Goal: Task Accomplishment & Management: Manage account settings

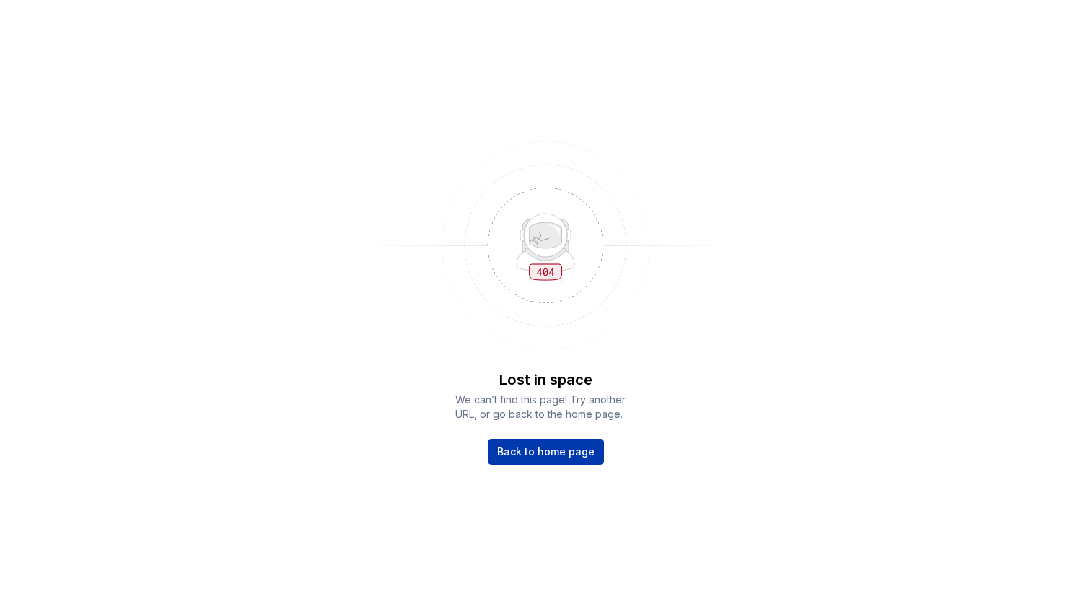
click at [529, 456] on span "Back to home page" at bounding box center [545, 451] width 97 height 14
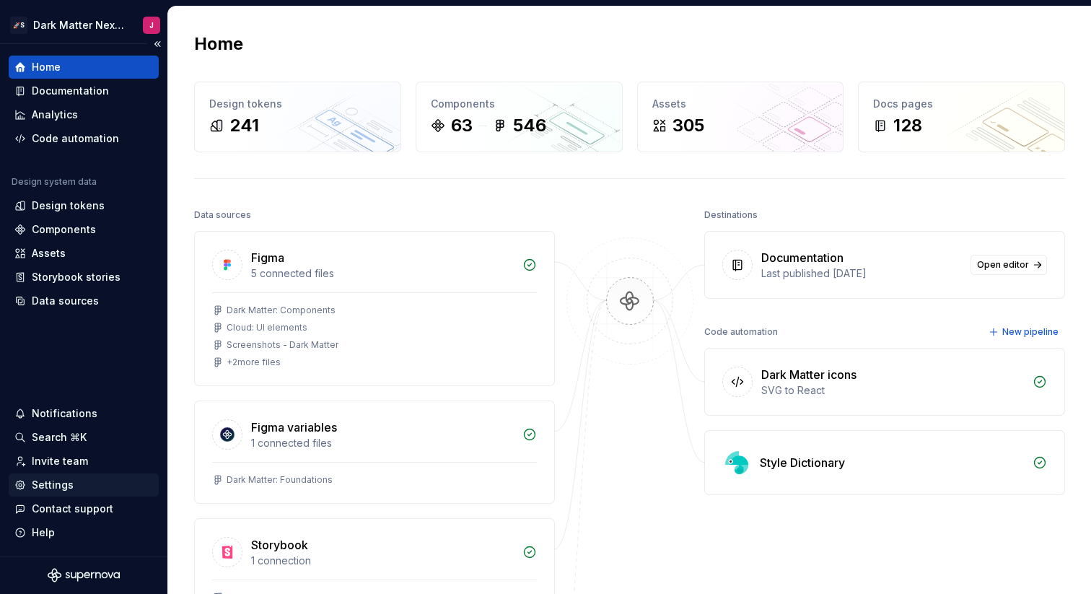
click at [53, 485] on div "Settings" at bounding box center [53, 484] width 42 height 14
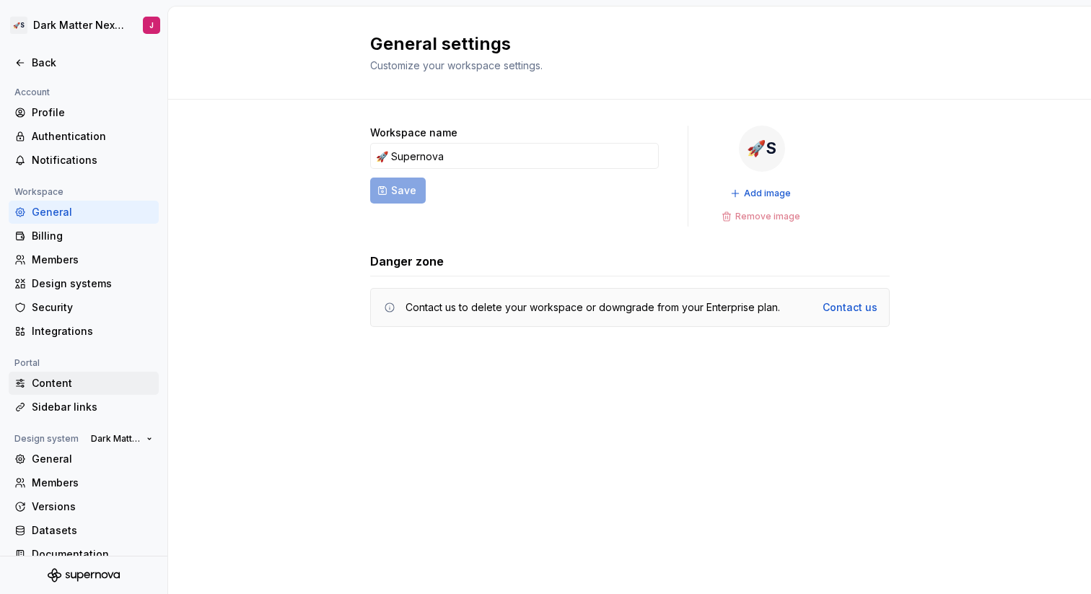
click at [66, 386] on div "Content" at bounding box center [92, 383] width 121 height 14
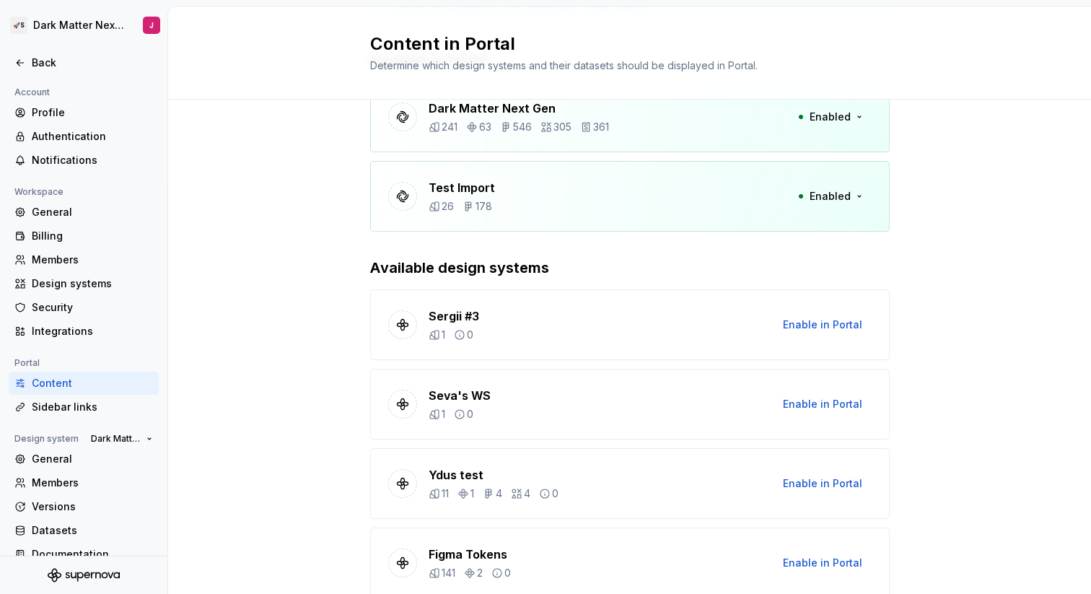
scroll to position [70, 0]
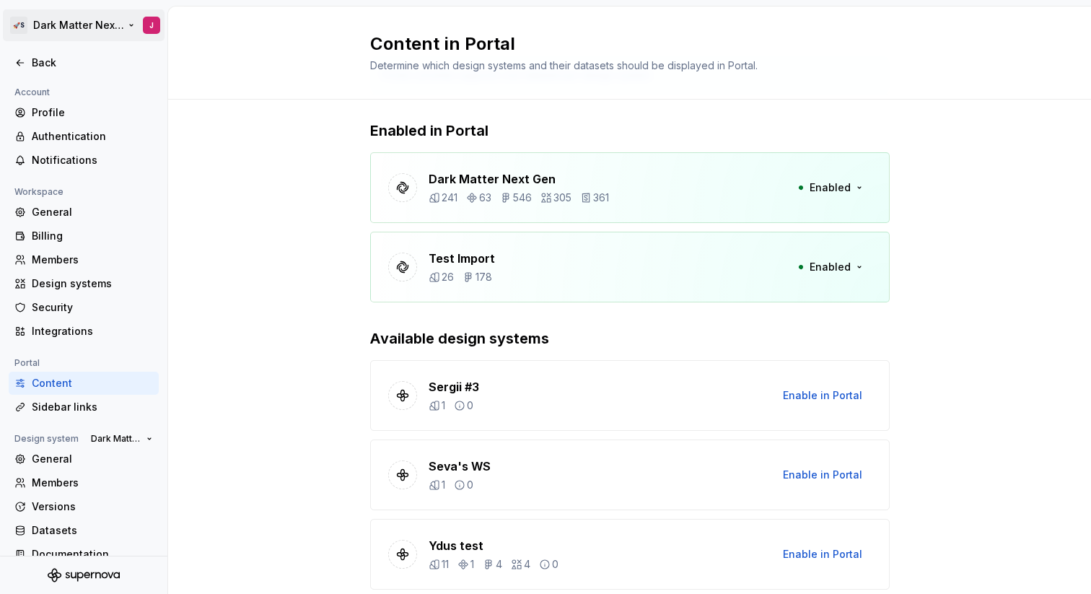
click at [122, 22] on html "🚀S Dark Matter Next Gen J Back Account Profile Authentication Notifications Wor…" at bounding box center [545, 297] width 1091 height 594
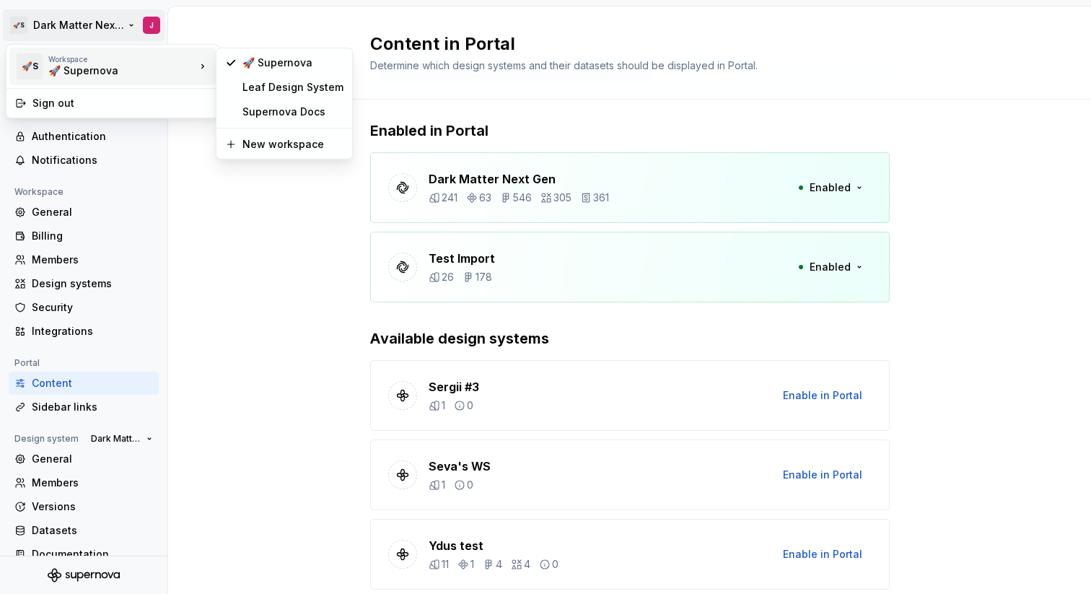
click at [344, 25] on html "🚀S Dark Matter Next Gen J Back Account Profile Authentication Notifications Wor…" at bounding box center [545, 297] width 1091 height 594
